Goal: Information Seeking & Learning: Learn about a topic

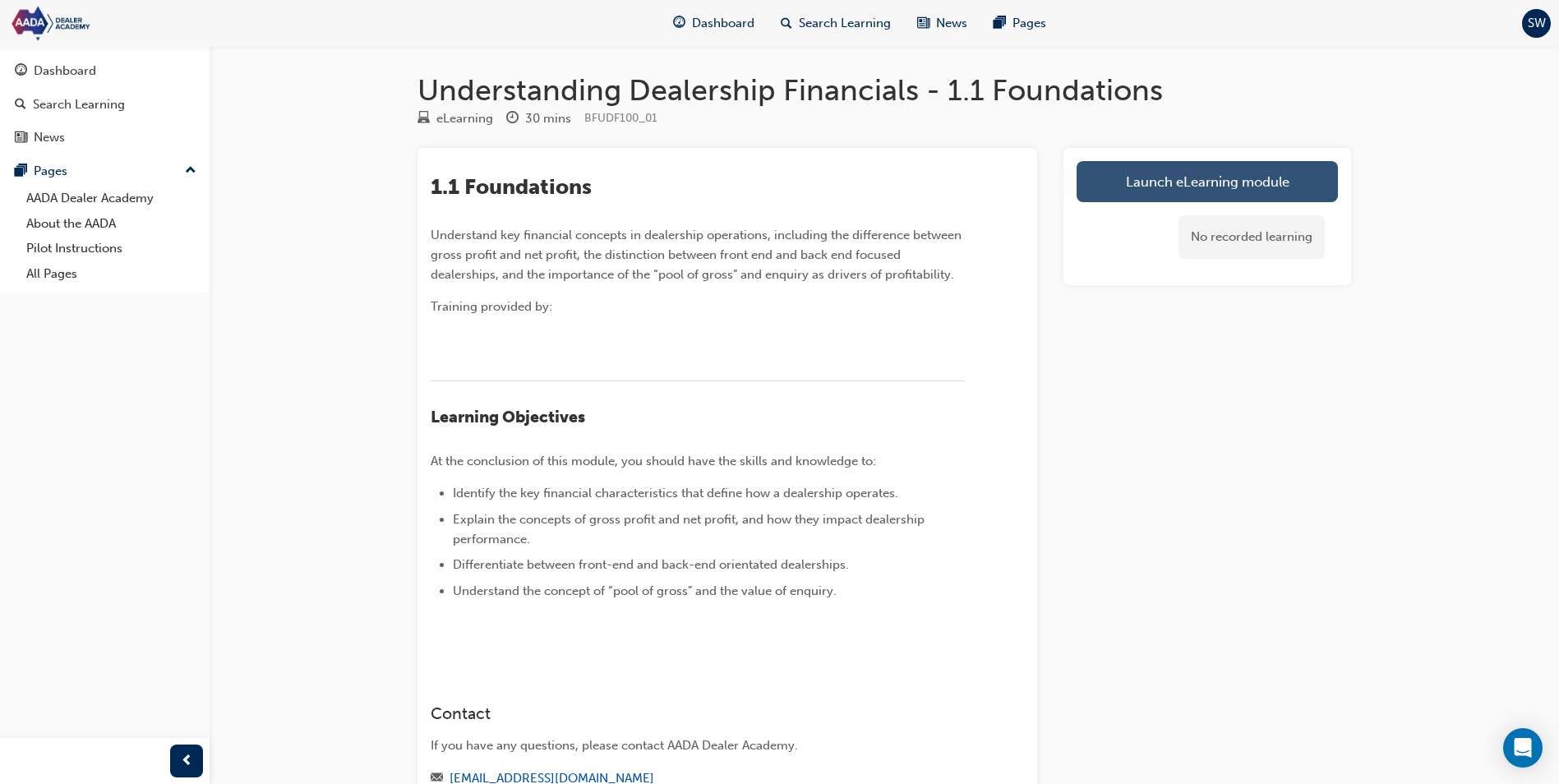
click at [1206, 179] on link "Launch eLearning module" at bounding box center [1206, 181] width 261 height 41
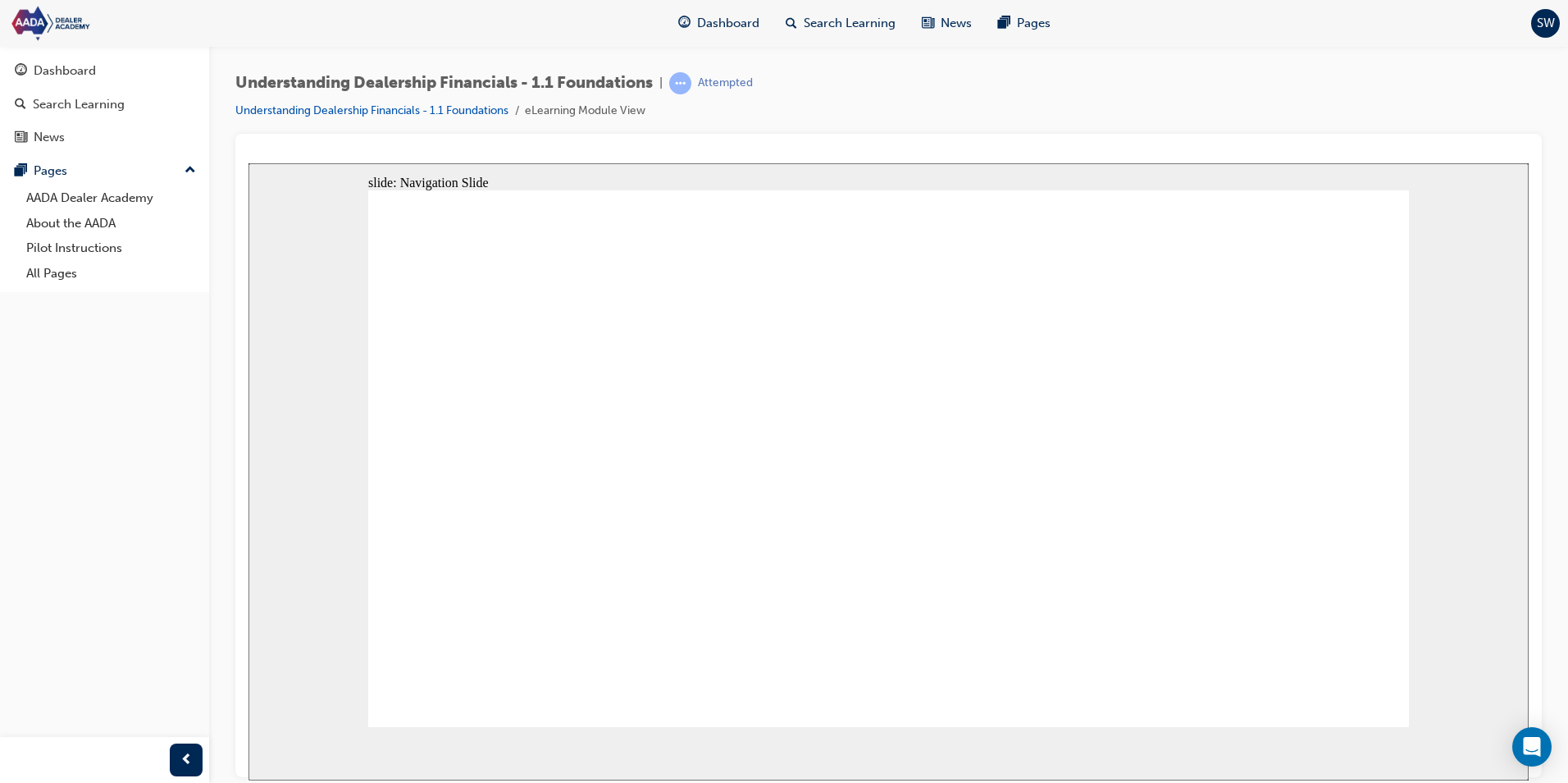
drag, startPoint x: 1072, startPoint y: 422, endPoint x: 1056, endPoint y: 483, distance: 63.1
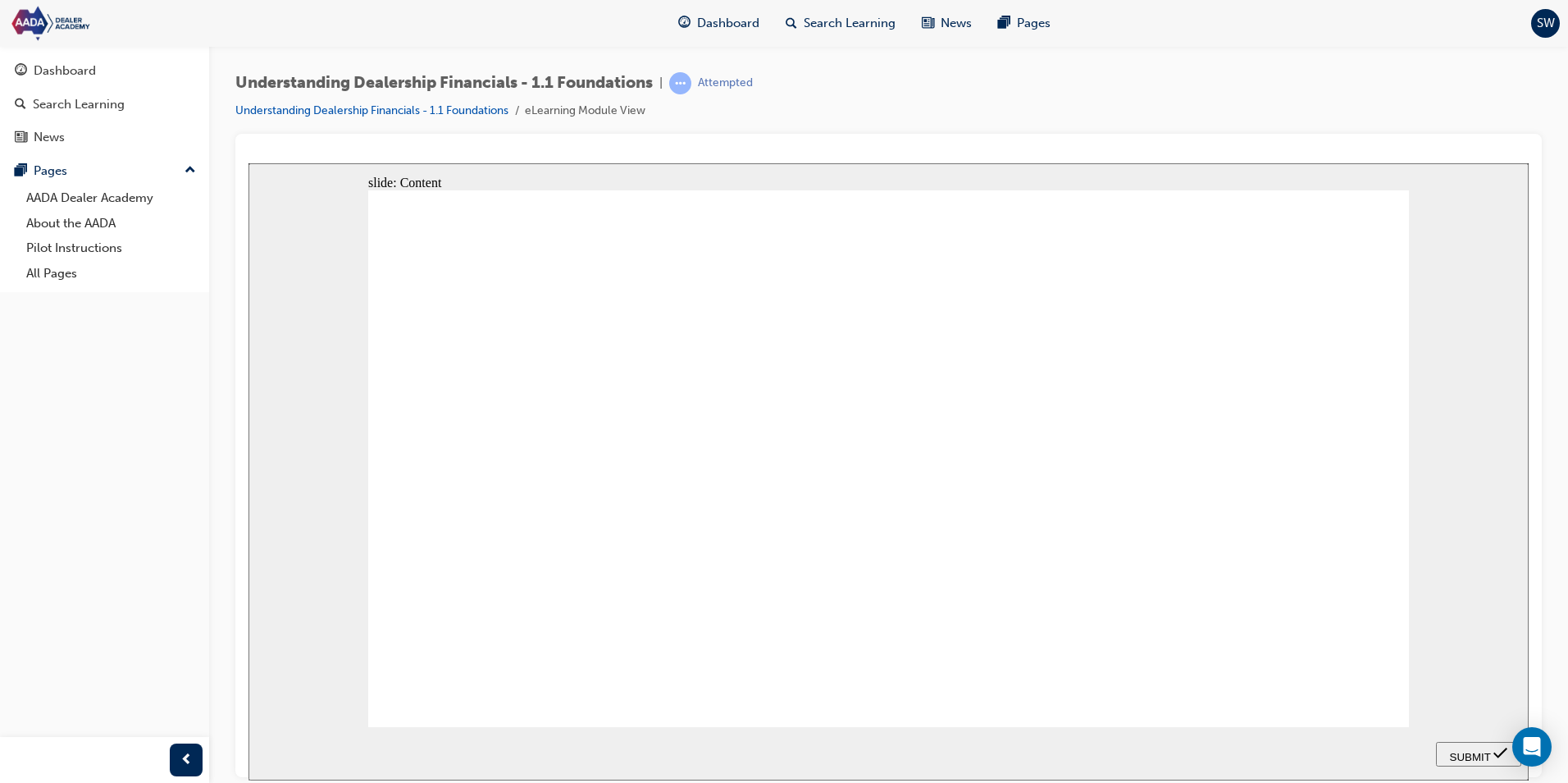
drag, startPoint x: 501, startPoint y: 517, endPoint x: 781, endPoint y: 390, distance: 307.5
drag, startPoint x: 516, startPoint y: 387, endPoint x: 804, endPoint y: 476, distance: 301.4
drag, startPoint x: 480, startPoint y: 460, endPoint x: 755, endPoint y: 546, distance: 288.1
drag, startPoint x: 495, startPoint y: 554, endPoint x: 765, endPoint y: 598, distance: 273.6
drag, startPoint x: 760, startPoint y: 547, endPoint x: 766, endPoint y: 633, distance: 86.2
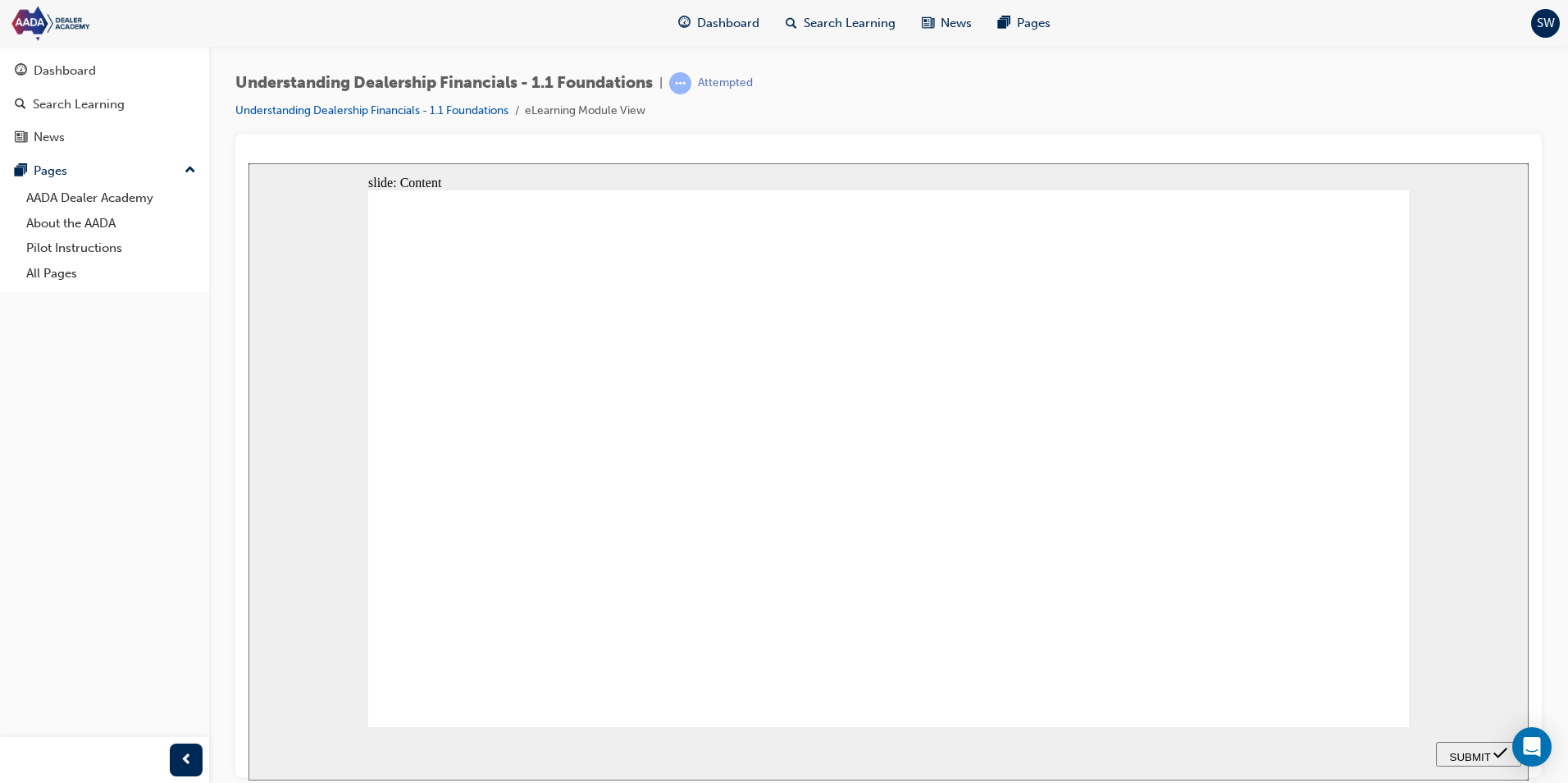
drag, startPoint x: 492, startPoint y: 638, endPoint x: 762, endPoint y: 555, distance: 282.5
drag, startPoint x: 501, startPoint y: 601, endPoint x: 778, endPoint y: 517, distance: 289.5
drag, startPoint x: 498, startPoint y: 424, endPoint x: 772, endPoint y: 424, distance: 274.0
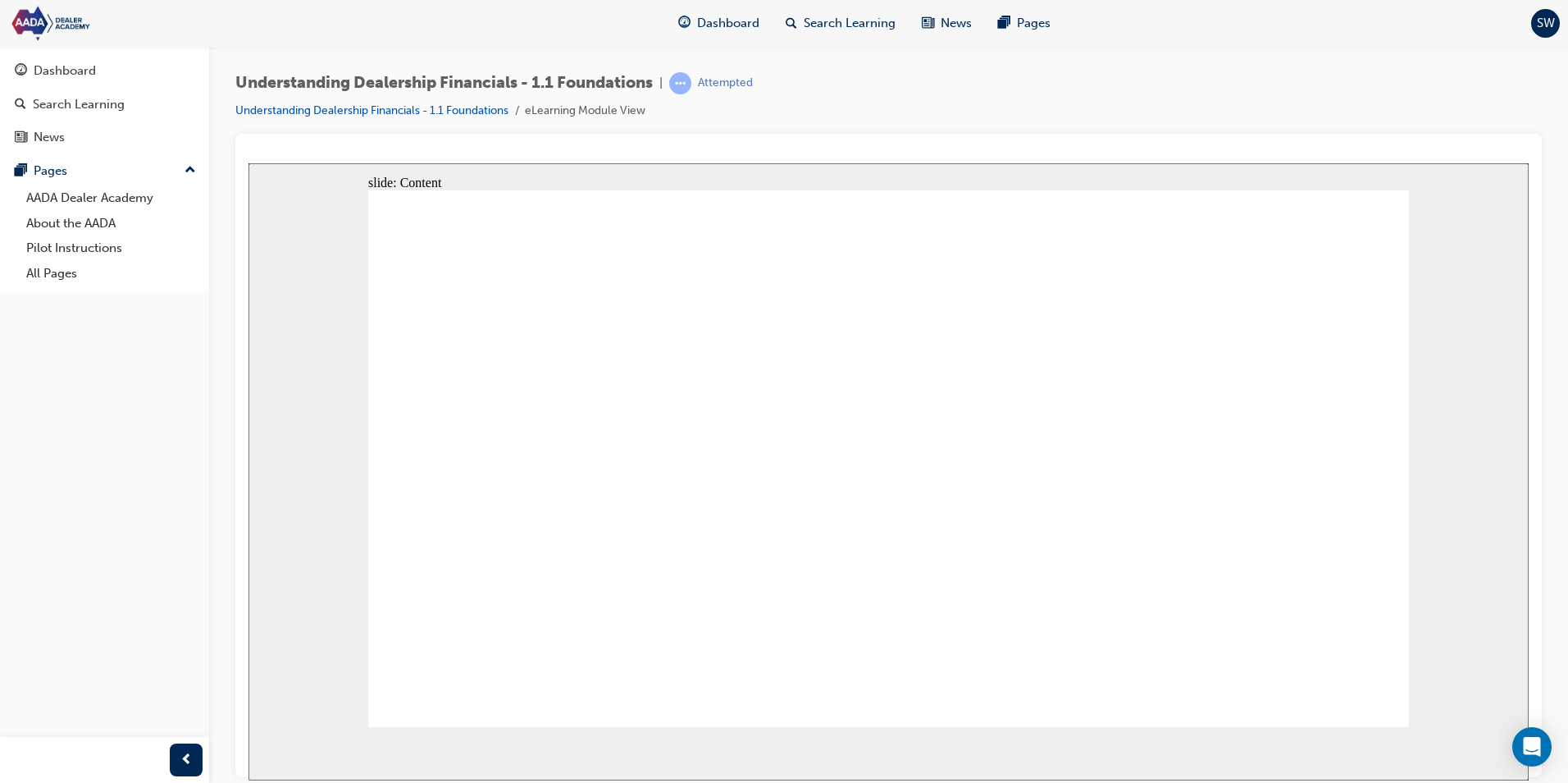
drag, startPoint x: 1351, startPoint y: 682, endPoint x: 1366, endPoint y: 685, distance: 15.3
